Goal: Task Accomplishment & Management: Use online tool/utility

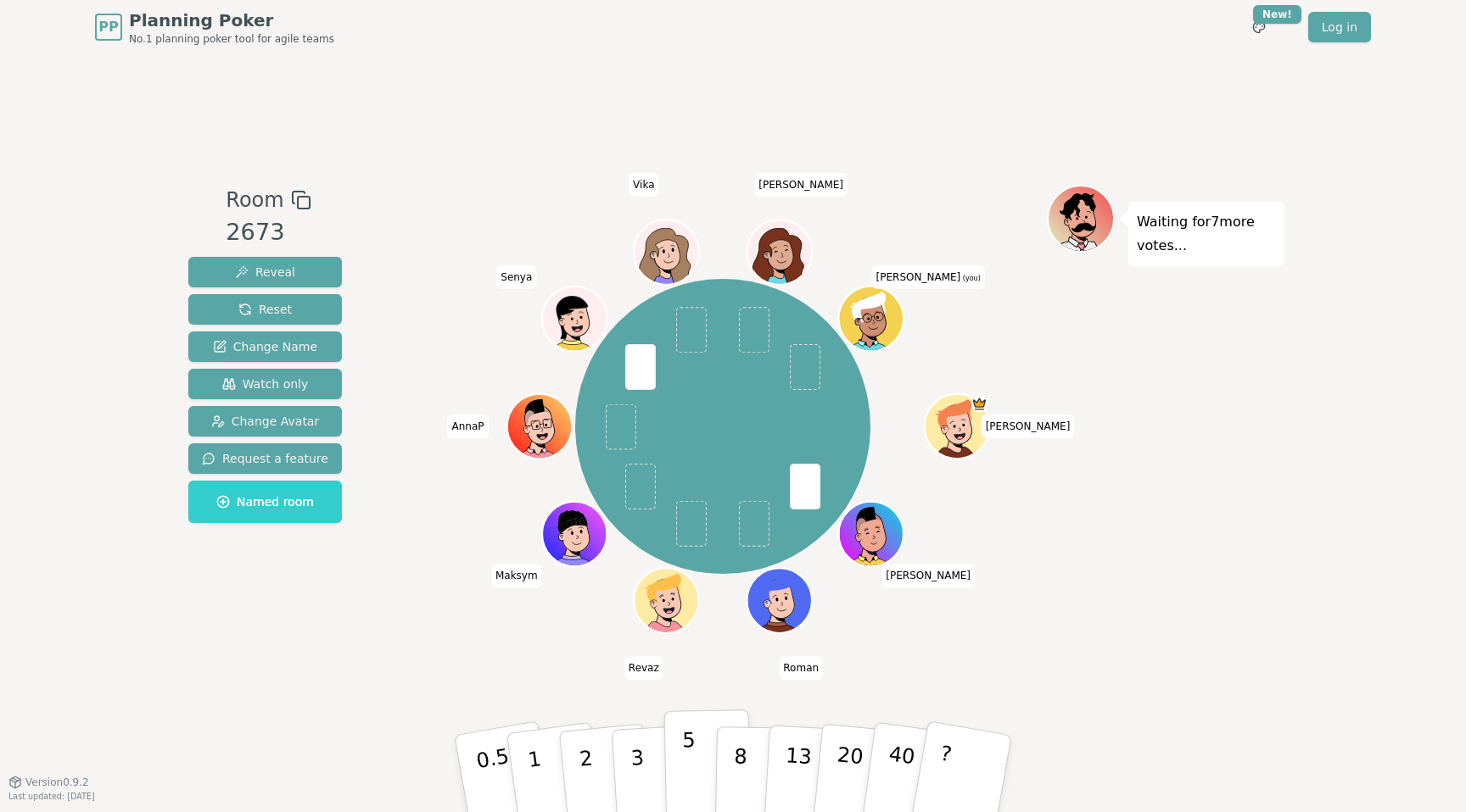
click at [702, 749] on button "5" at bounding box center [708, 774] width 87 height 129
click at [953, 702] on div "Room 2673 Reveal Reset Change Name Watch only Change Avatar Request a feature N…" at bounding box center [733, 417] width 1103 height 727
click at [609, 109] on div "Room 2673 Reveal Reset Change Name Watch only Change Avatar Request a feature N…" at bounding box center [733, 417] width 1103 height 727
click at [695, 758] on button "5" at bounding box center [708, 774] width 87 height 129
click at [932, 670] on div "Room 2673 Reveal Reset Change Name Watch only Change Avatar Request a feature N…" at bounding box center [733, 417] width 1103 height 727
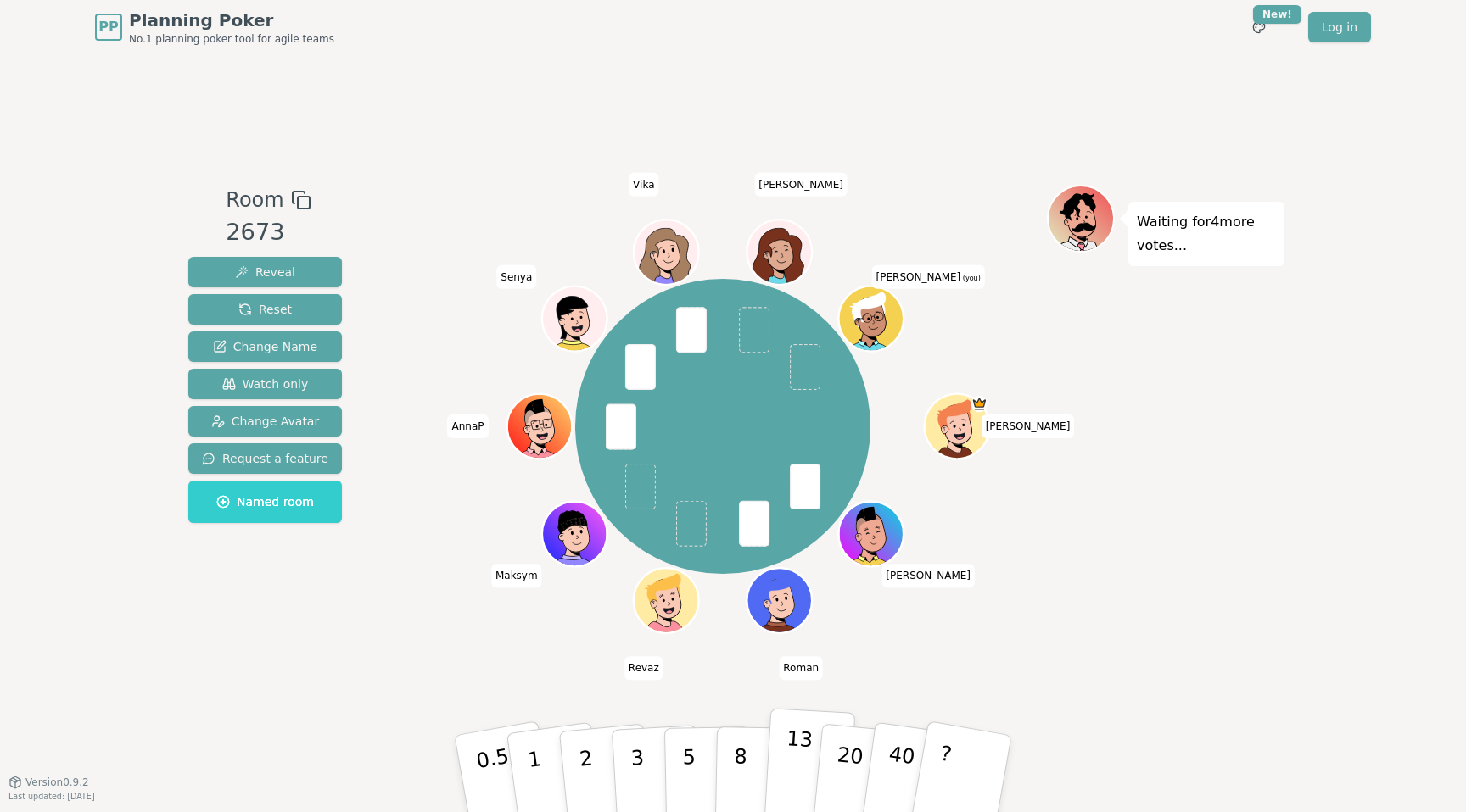
click at [783, 750] on button "13" at bounding box center [809, 775] width 92 height 133
click at [1205, 613] on div "Waiting for 2 more votes..." at bounding box center [1165, 417] width 237 height 466
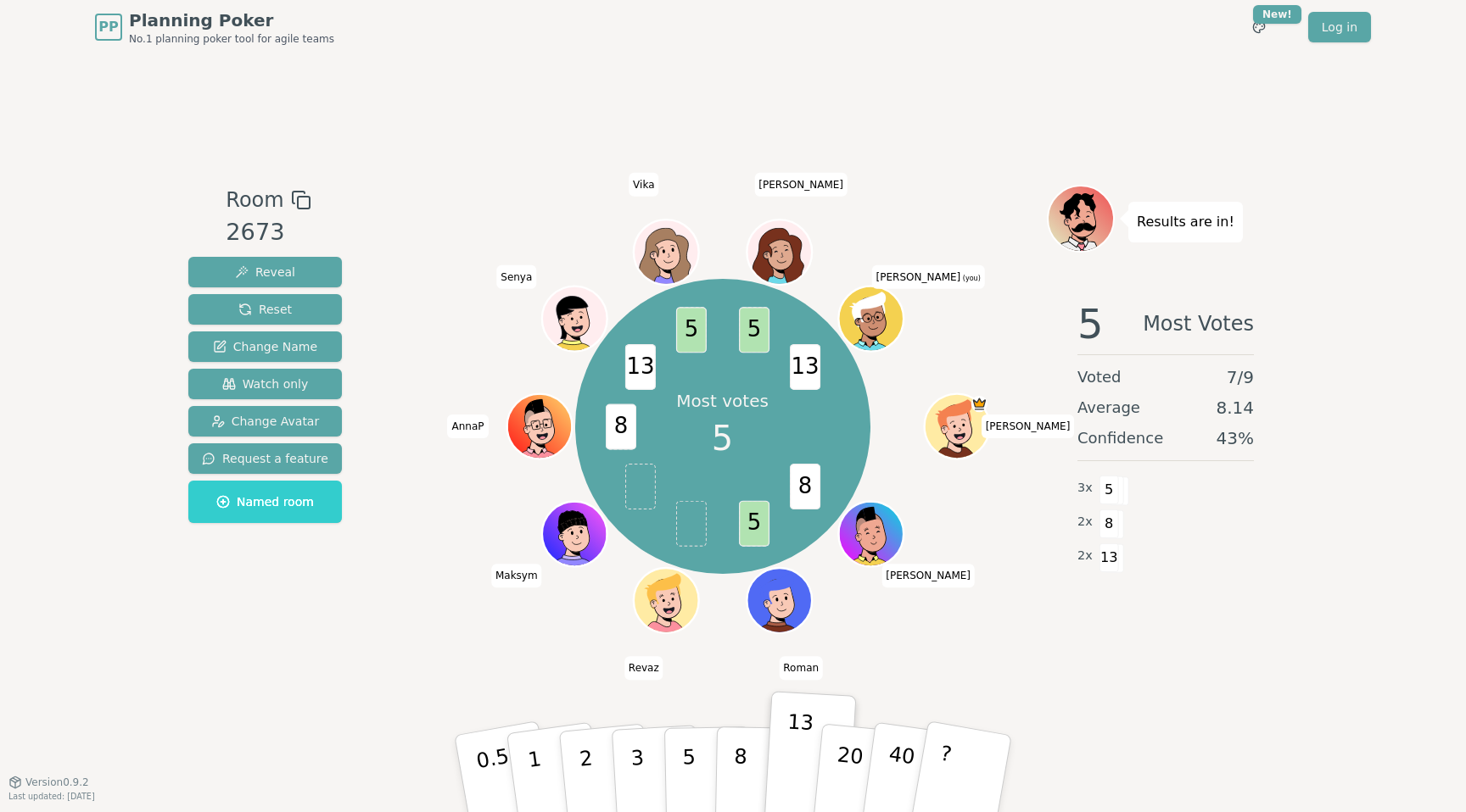
click at [962, 174] on div "Room 2673 Reveal Reset Change Name Watch only Change Avatar Request a feature N…" at bounding box center [733, 417] width 1103 height 727
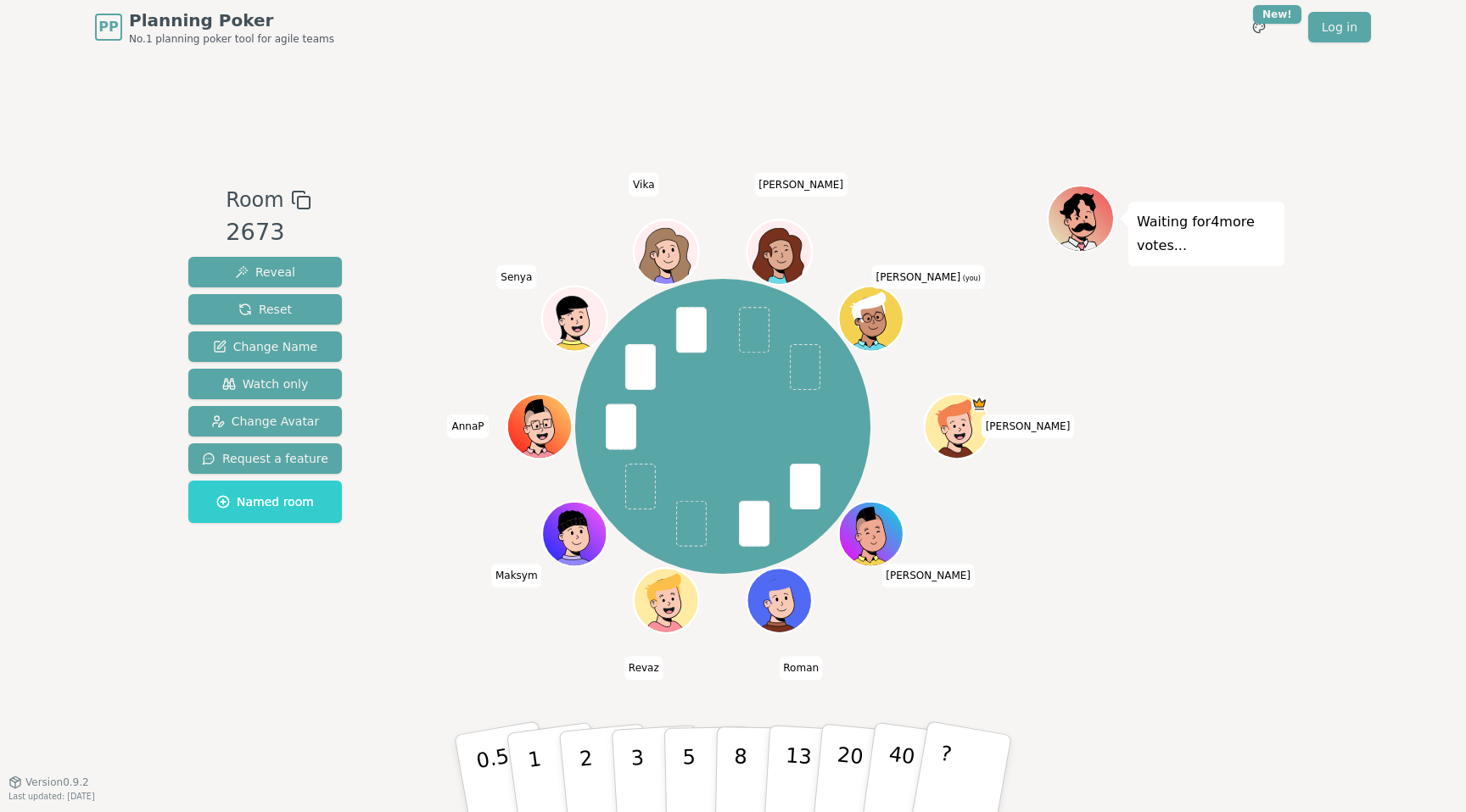
click at [580, 107] on div "Room 2673 Reveal Reset Change Name Watch only Change Avatar Request a feature N…" at bounding box center [733, 417] width 1103 height 727
click at [672, 768] on button "5" at bounding box center [708, 774] width 87 height 129
click at [1241, 652] on div "Room 2673 Reveal Reset Change Name Watch only Change Avatar Request a feature N…" at bounding box center [733, 417] width 1103 height 727
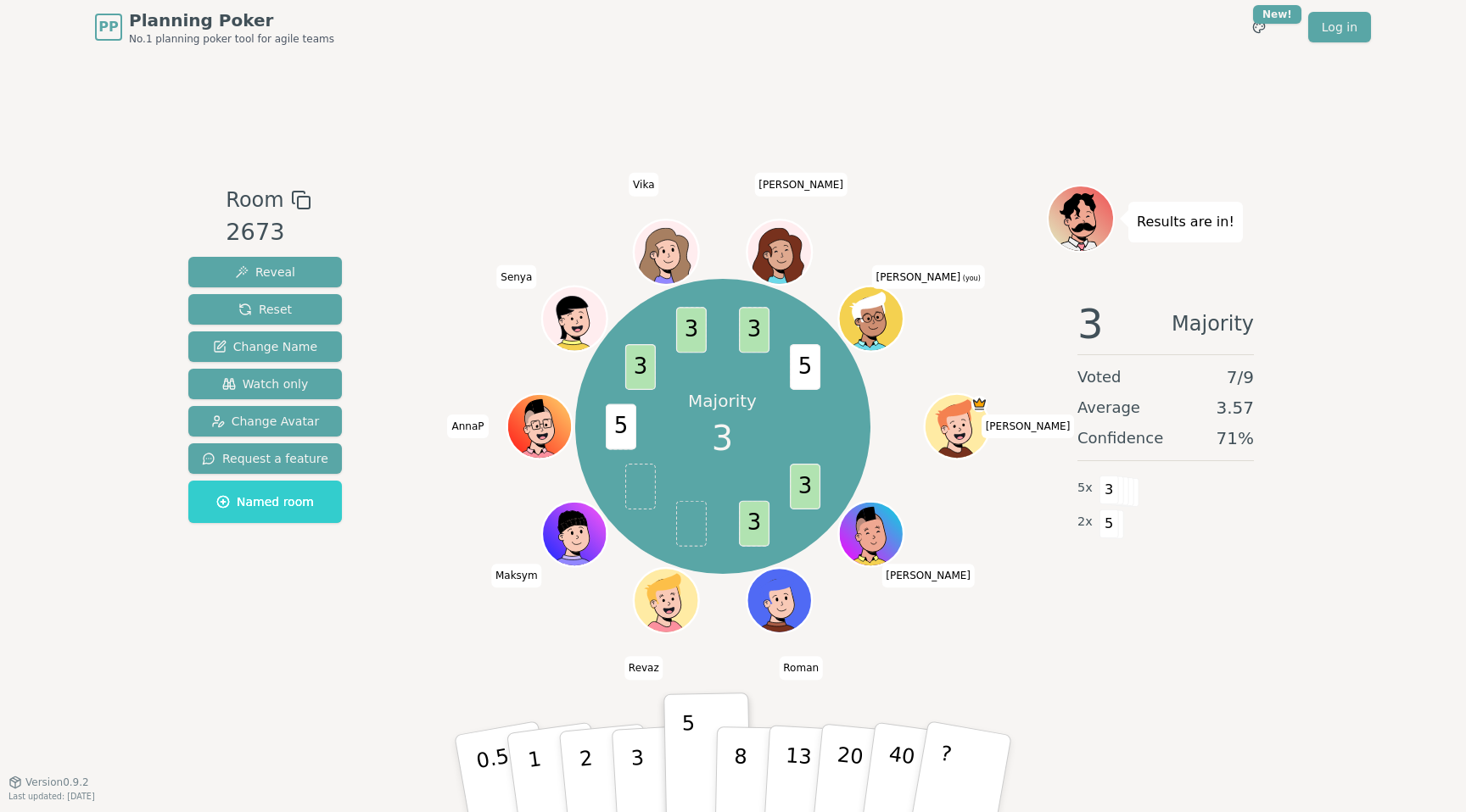
click at [387, 150] on div "Room 2673 Reveal Reset Change Name Watch only Change Avatar Request a feature N…" at bounding box center [733, 417] width 1103 height 727
